Goal: Check status

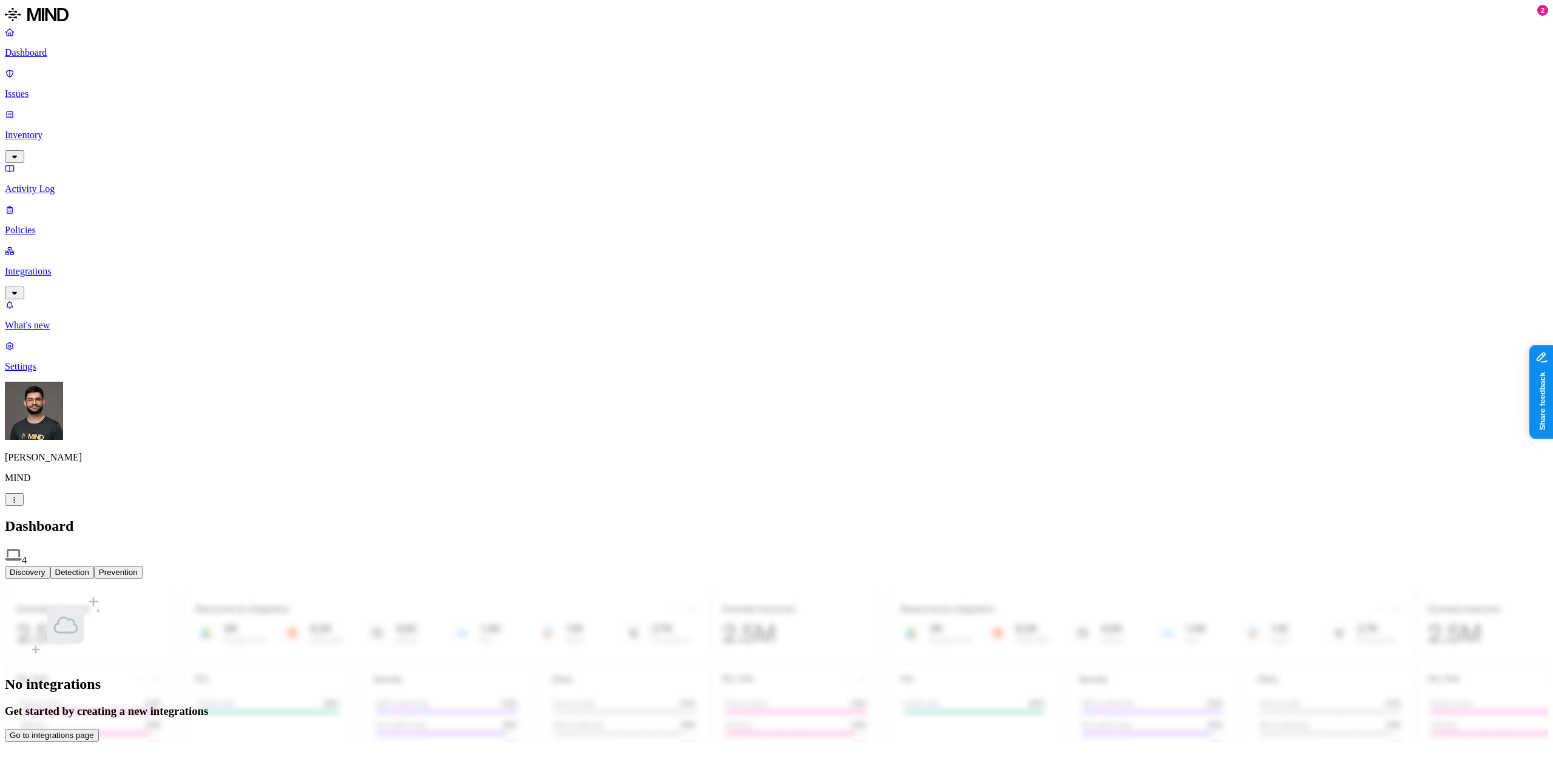
click at [113, 751] on html "Dashboard Issues Inventory Activity Log Policies Integrations What's new 2 Sett…" at bounding box center [776, 375] width 1553 height 751
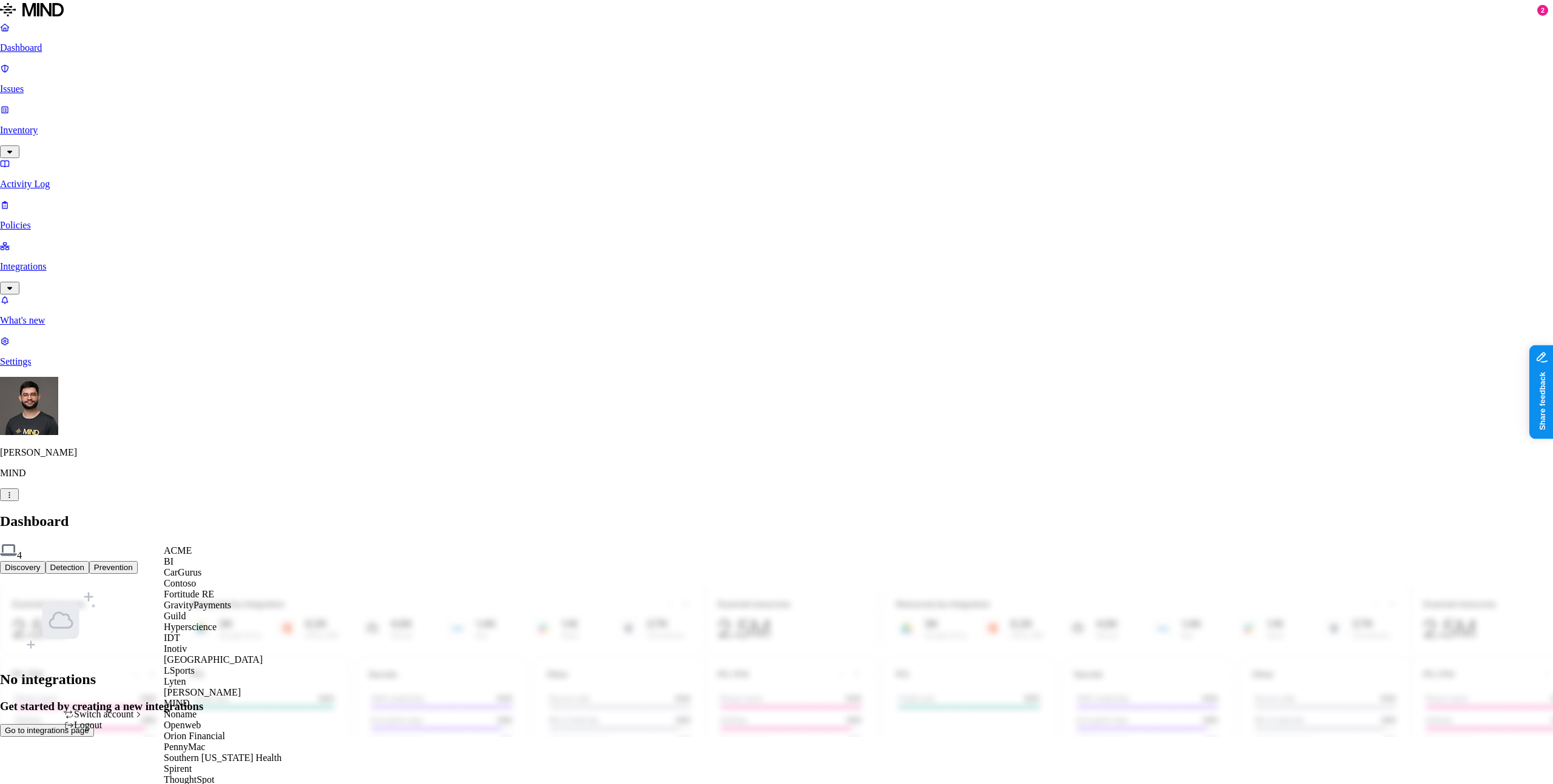
scroll to position [318, 0]
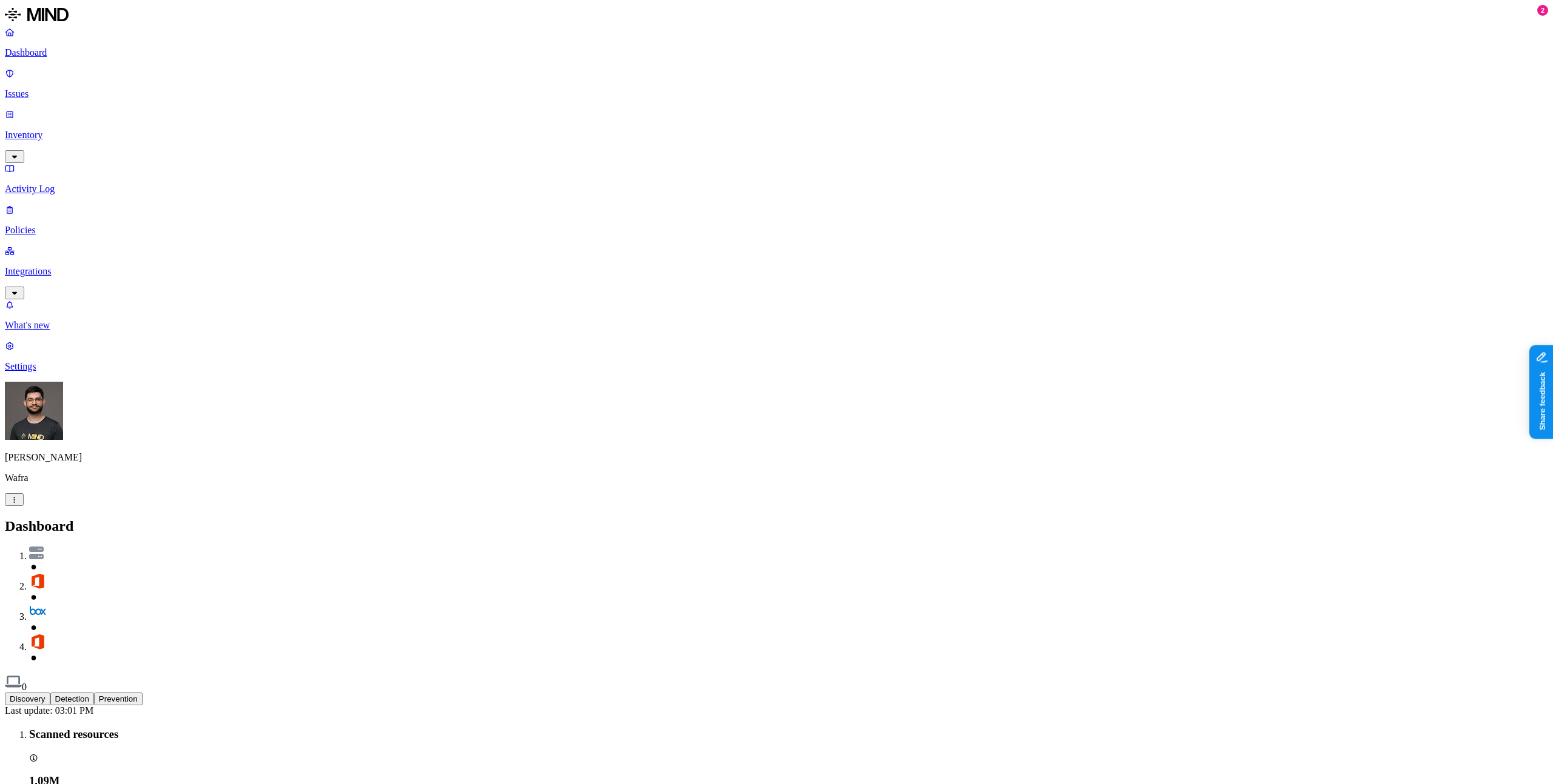
click at [95, 266] on p "Integrations" at bounding box center [776, 272] width 1543 height 11
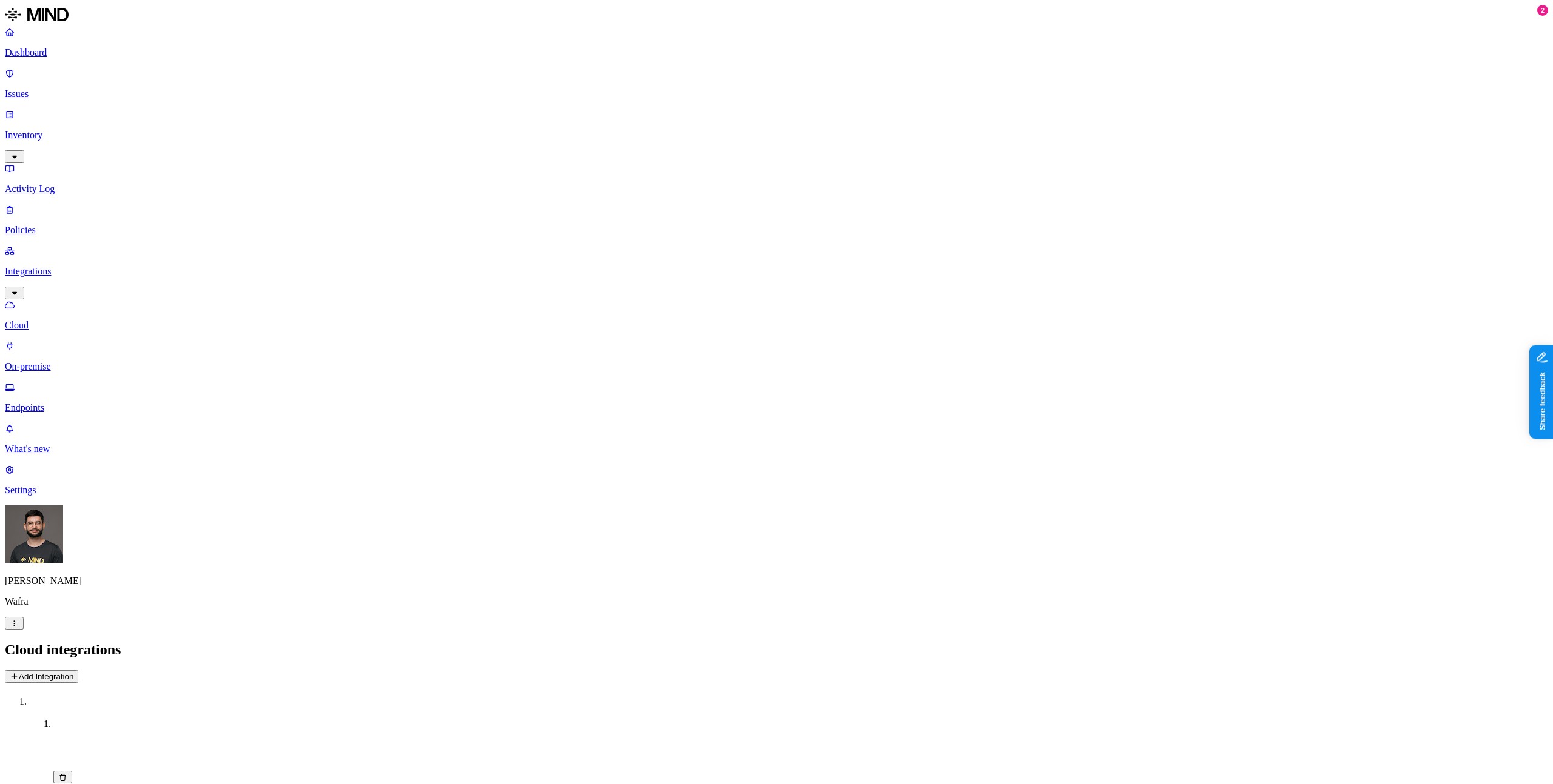
click at [73, 402] on p "Endpoints" at bounding box center [776, 408] width 1543 height 11
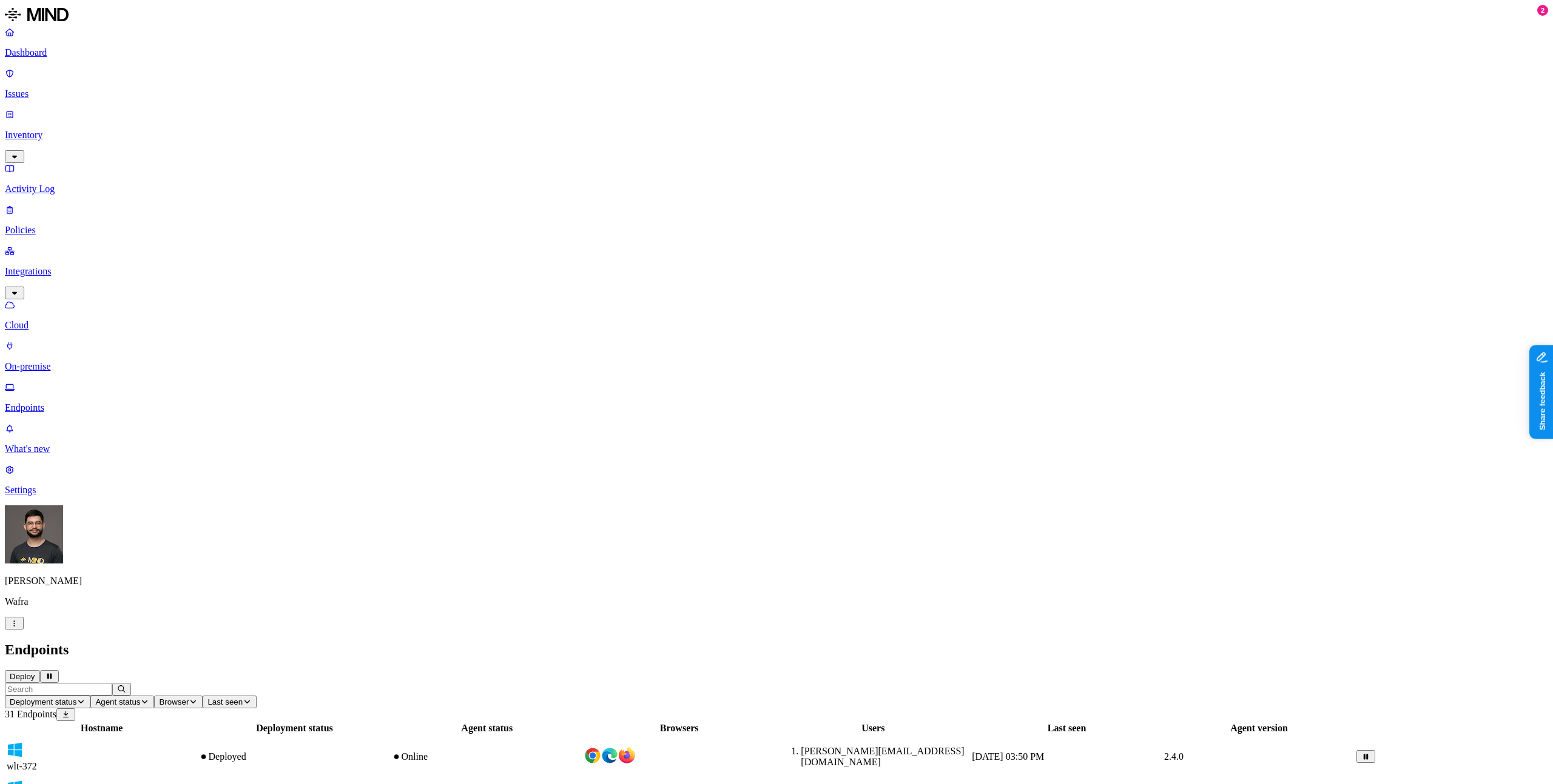
click at [90, 696] on button "Deployment status" at bounding box center [47, 702] width 86 height 13
click at [438, 642] on h2 "Endpoints" at bounding box center [776, 650] width 1543 height 16
click at [1162, 736] on td "[DATE] 03:50 PM" at bounding box center [1066, 757] width 191 height 42
